Goal: Find specific page/section: Find specific page/section

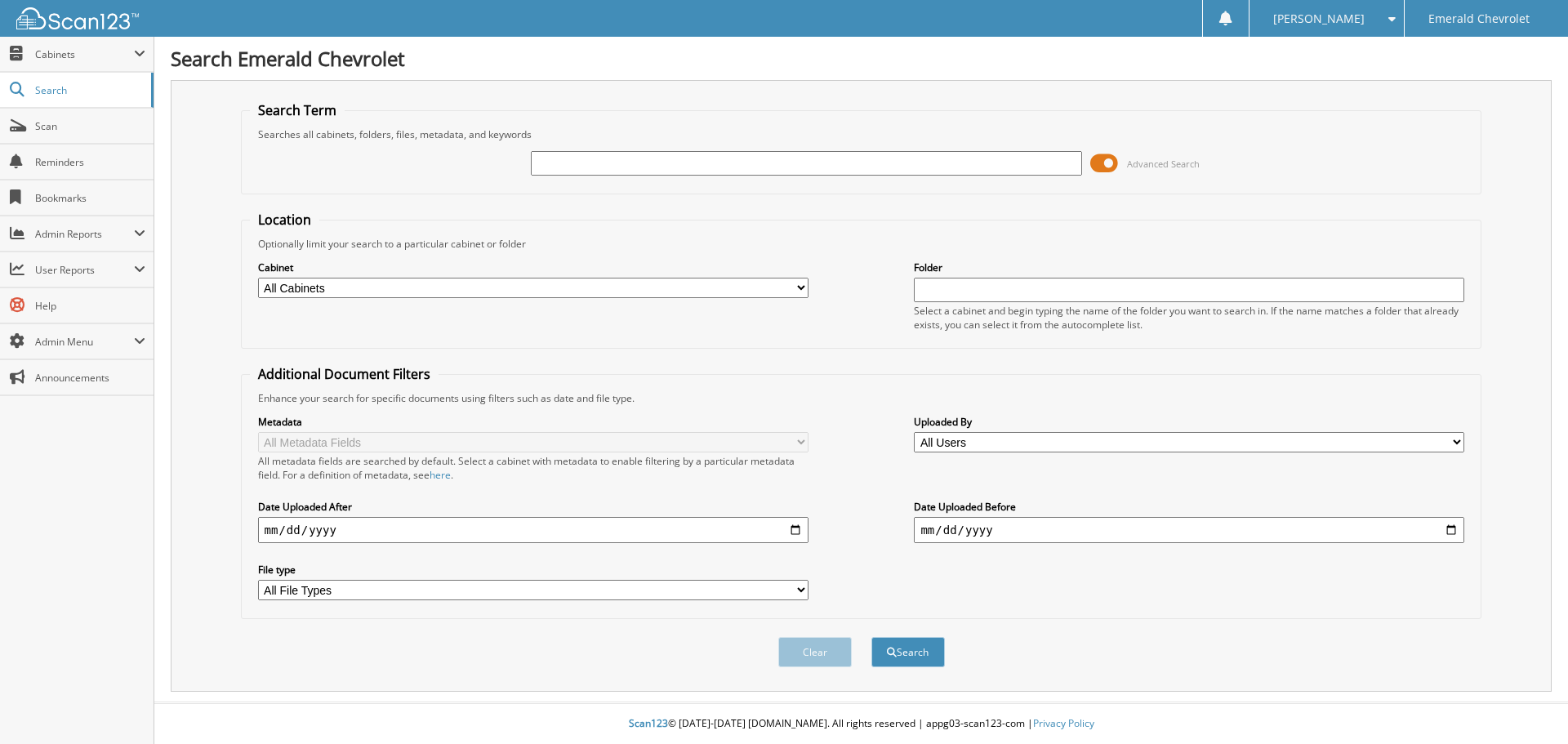
click at [698, 168] on input "text" at bounding box center [806, 163] width 551 height 25
type input "[PERSON_NAME]"
click at [872, 637] on button "Search" at bounding box center [908, 652] width 74 height 31
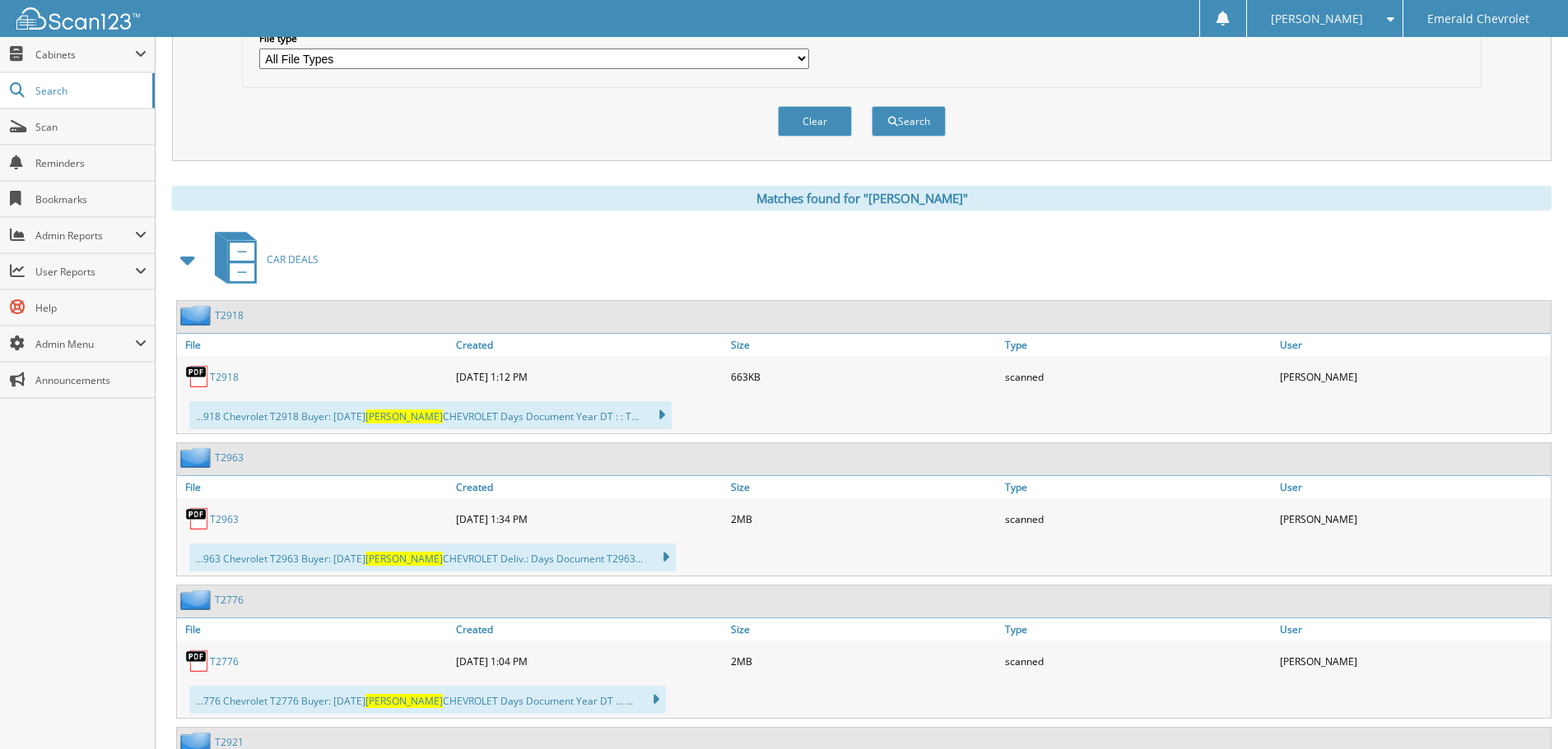
scroll to position [576, 0]
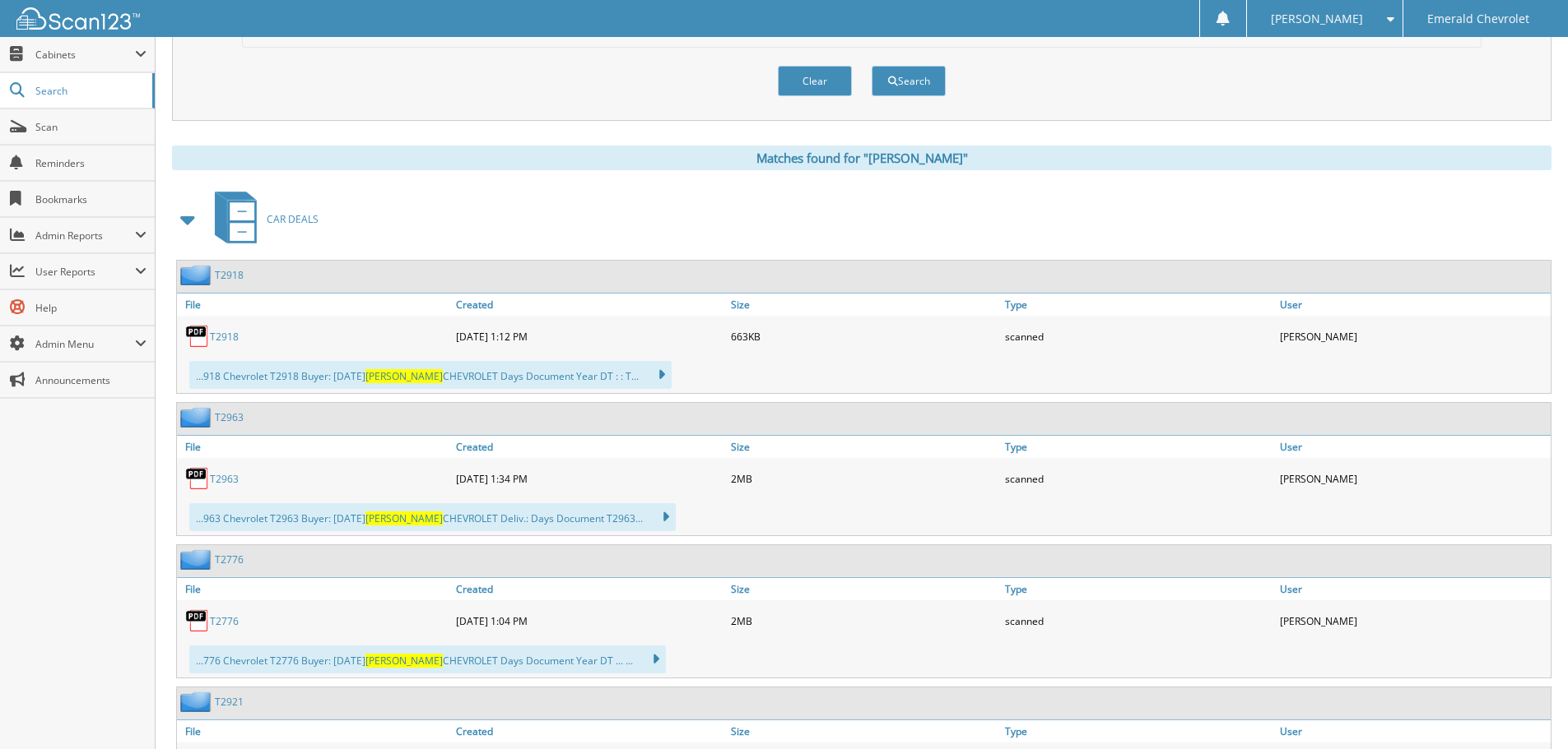
click at [228, 338] on link "T2918" at bounding box center [224, 337] width 29 height 14
click at [63, 49] on span "Cabinets" at bounding box center [86, 55] width 100 height 14
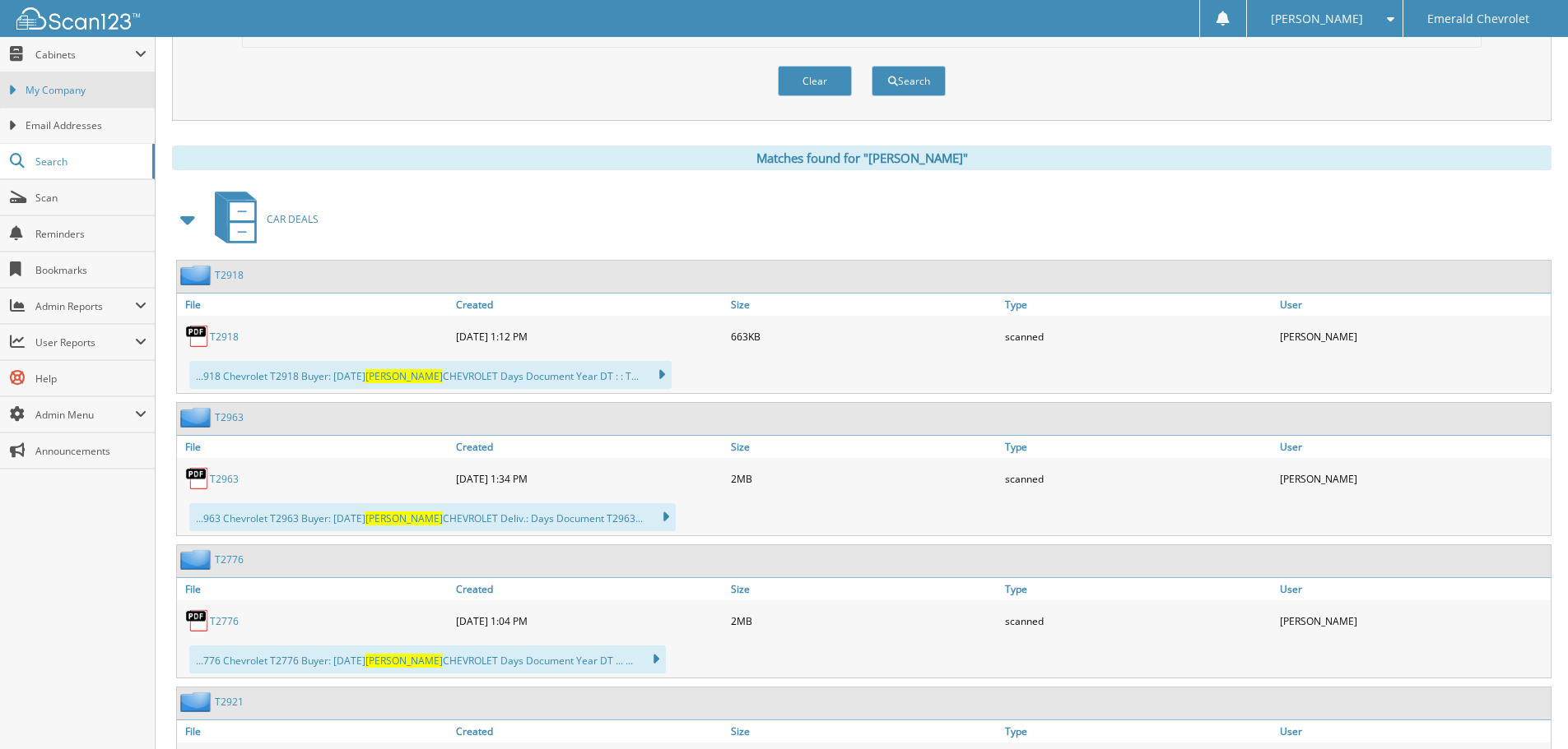
click at [77, 94] on span "My Company" at bounding box center [87, 89] width 121 height 14
